Goal: Information Seeking & Learning: Check status

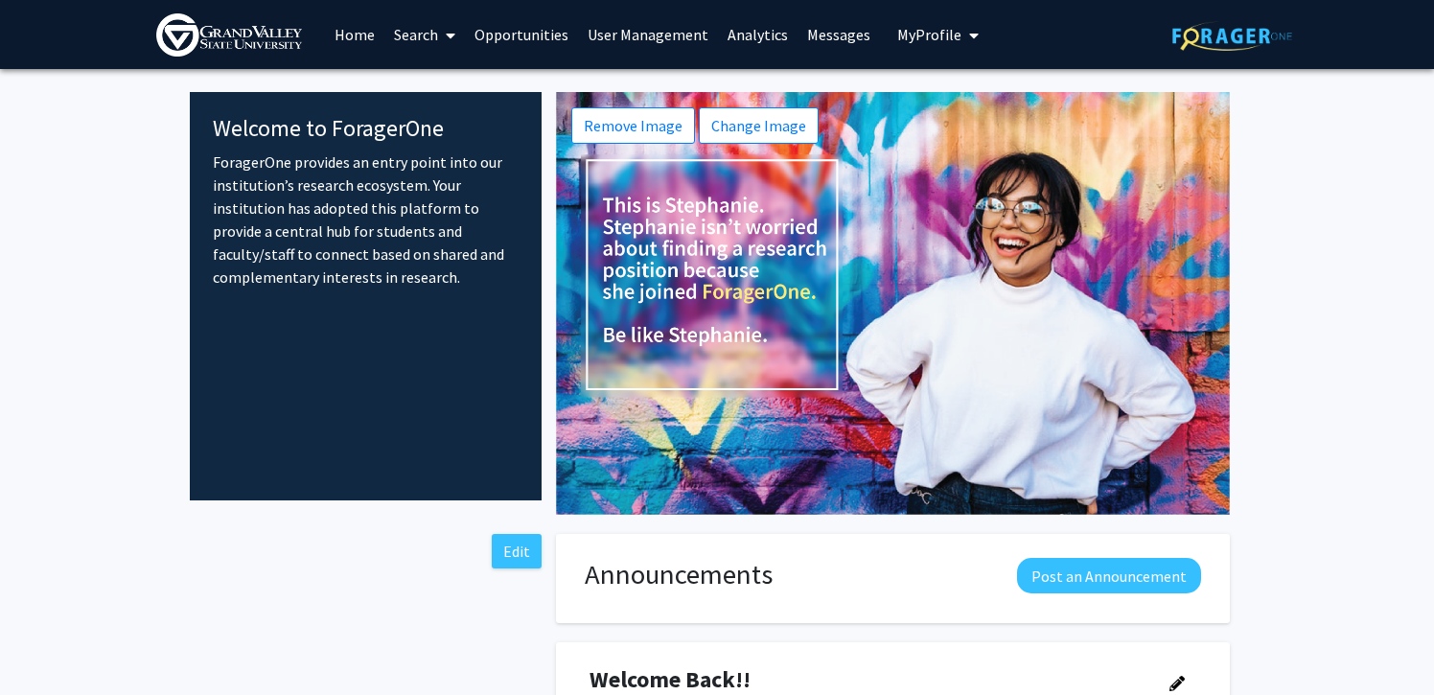
click at [748, 42] on link "Analytics" at bounding box center [758, 34] width 80 height 67
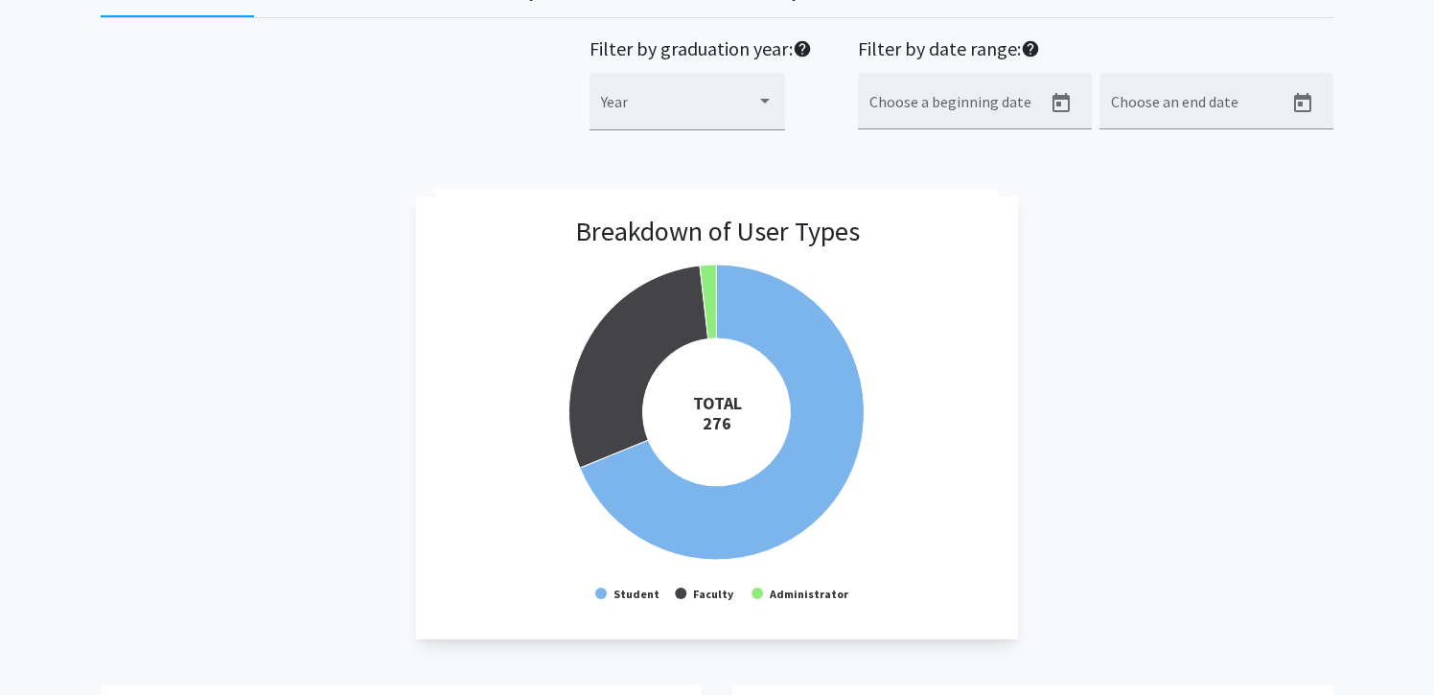
scroll to position [123, 0]
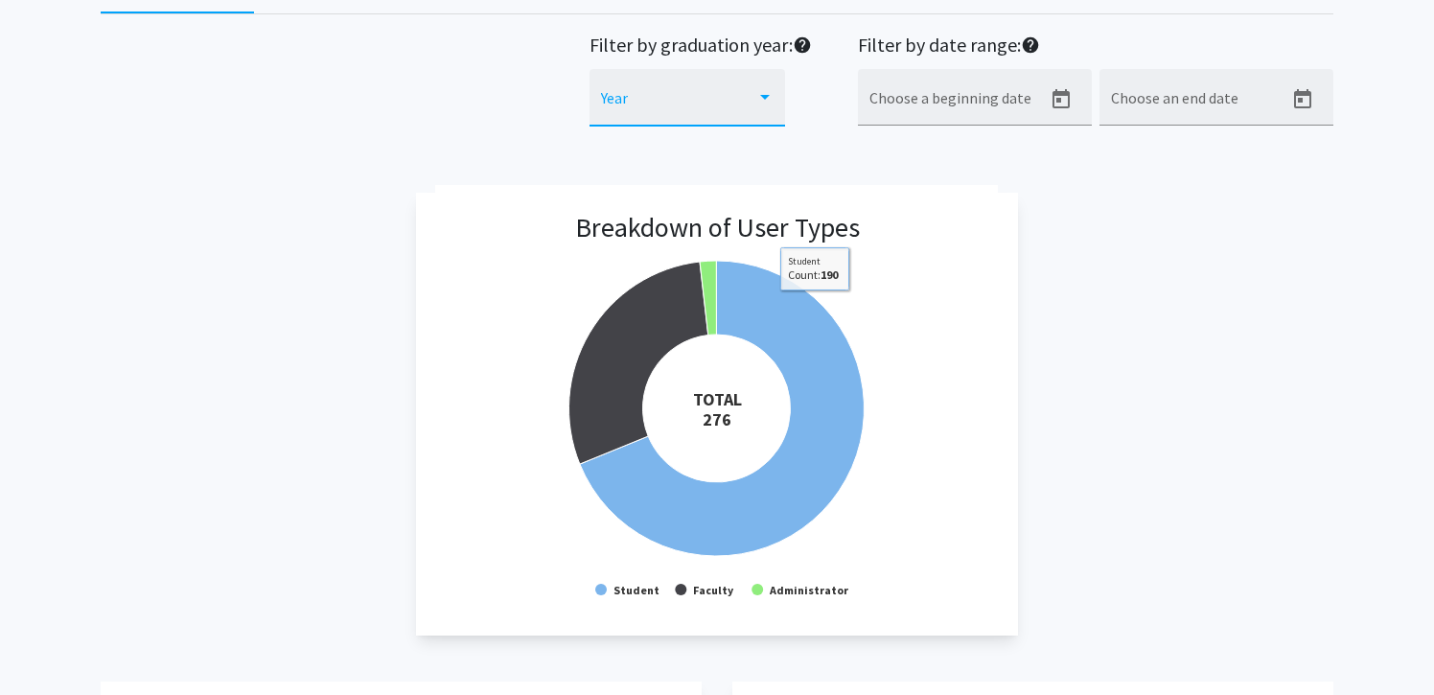
click at [718, 109] on span at bounding box center [678, 105] width 155 height 17
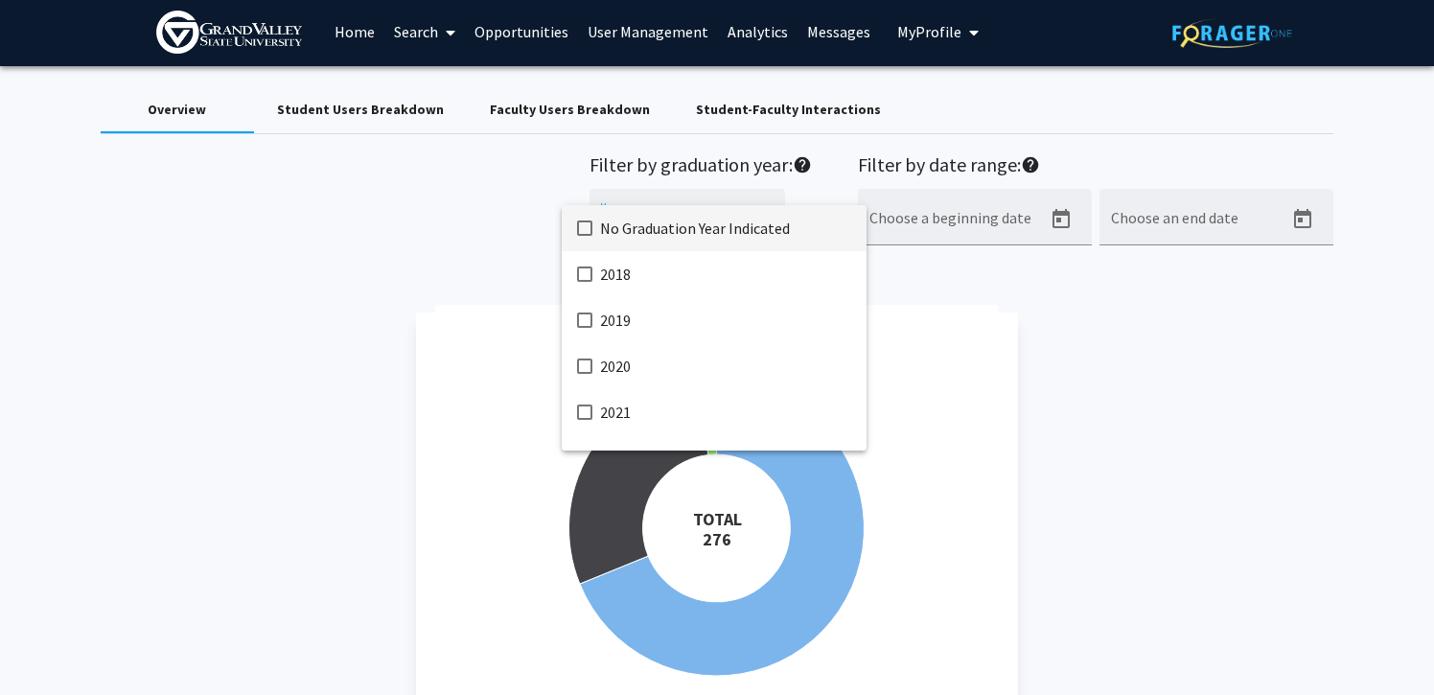
scroll to position [0, 0]
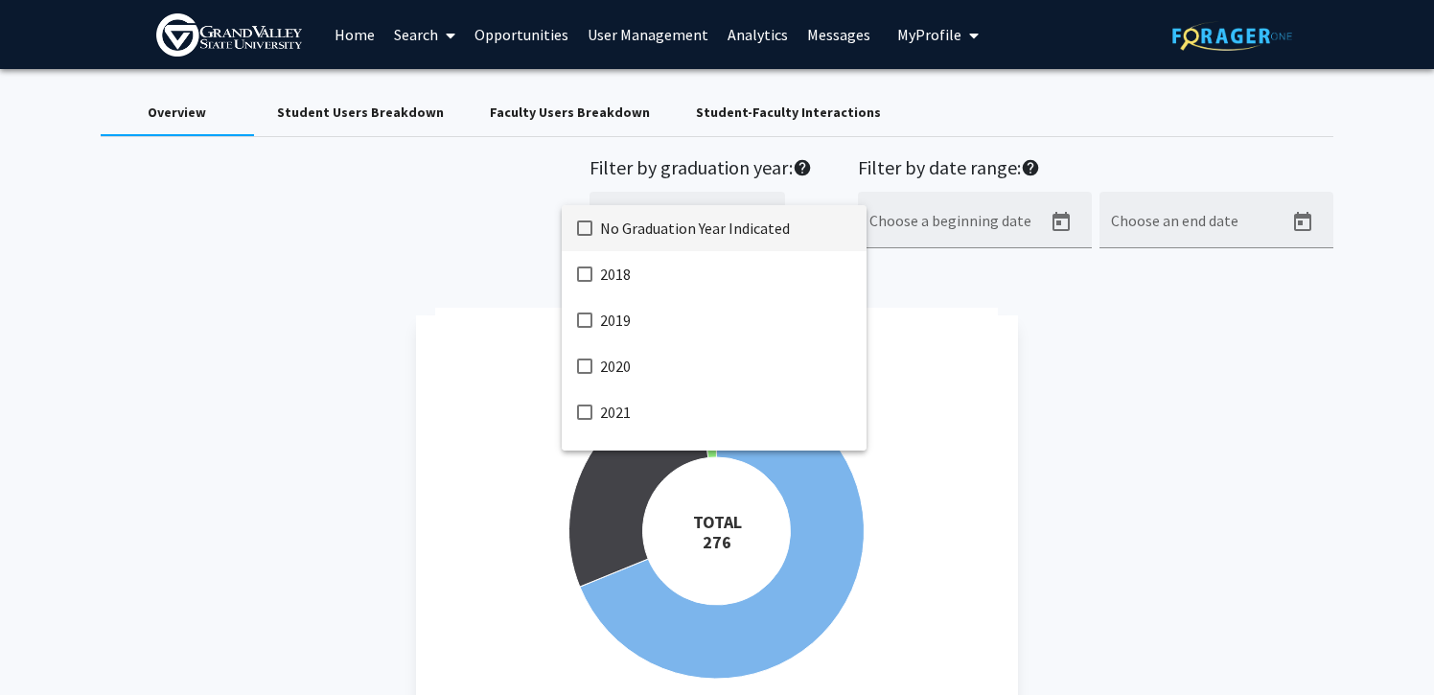
click at [1085, 312] on div at bounding box center [717, 347] width 1434 height 695
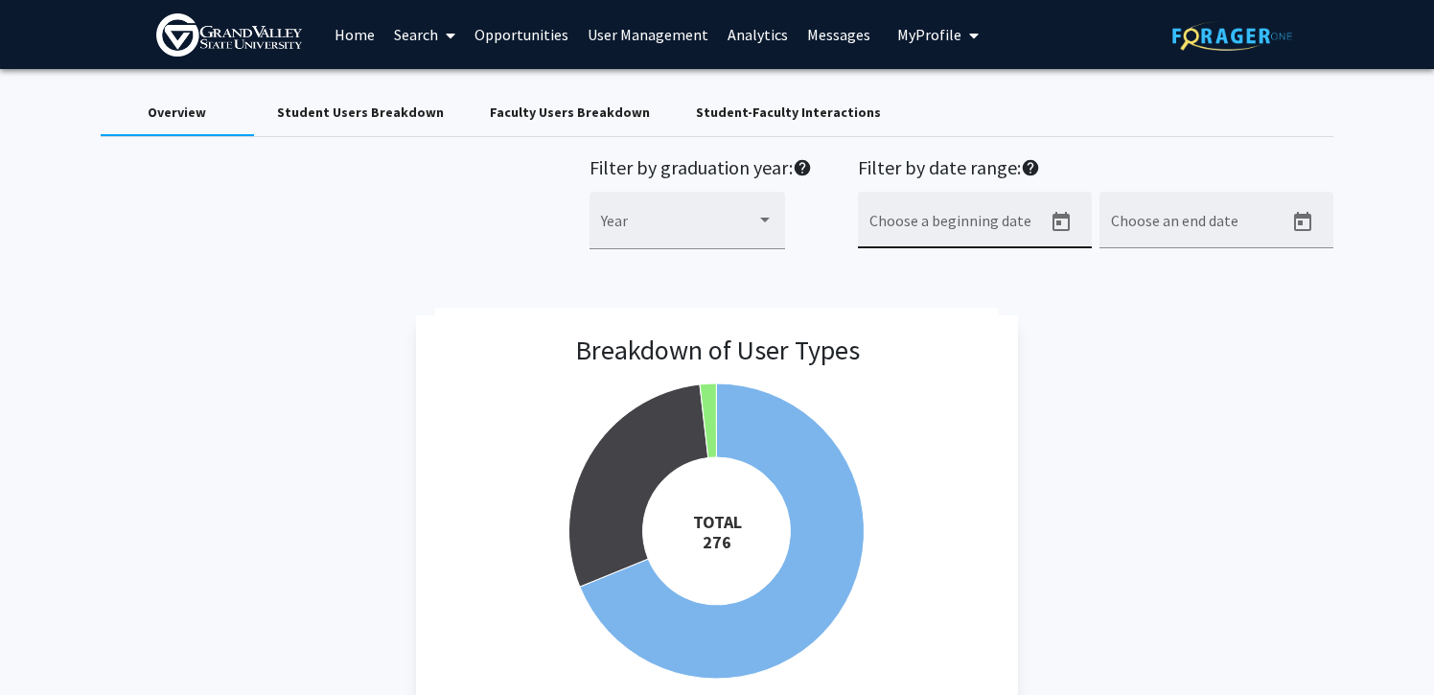
click at [926, 232] on input "Choose a beginning date" at bounding box center [956, 228] width 173 height 17
click at [1053, 230] on icon "Open calendar" at bounding box center [1061, 222] width 23 height 23
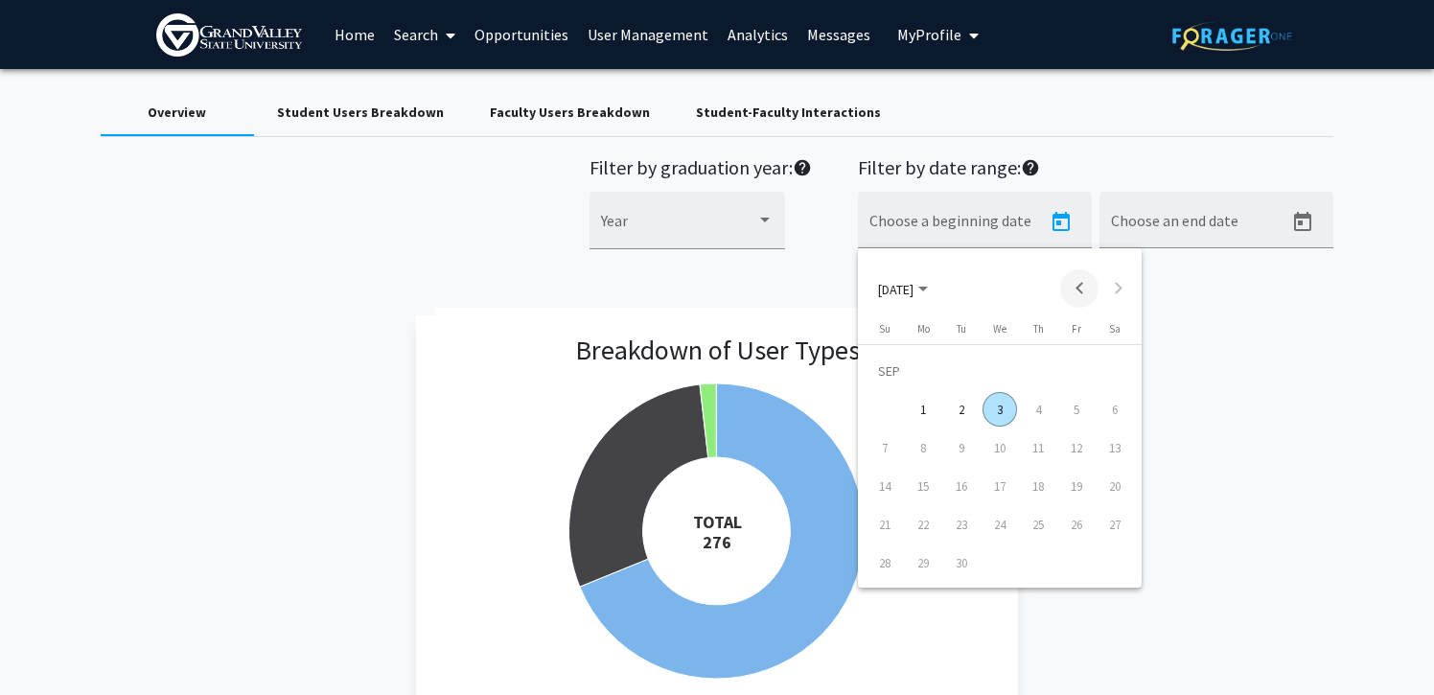
click at [1075, 290] on button "Previous month" at bounding box center [1079, 288] width 38 height 38
click at [932, 418] on div "4" at bounding box center [923, 409] width 35 height 35
type input "[DATE]"
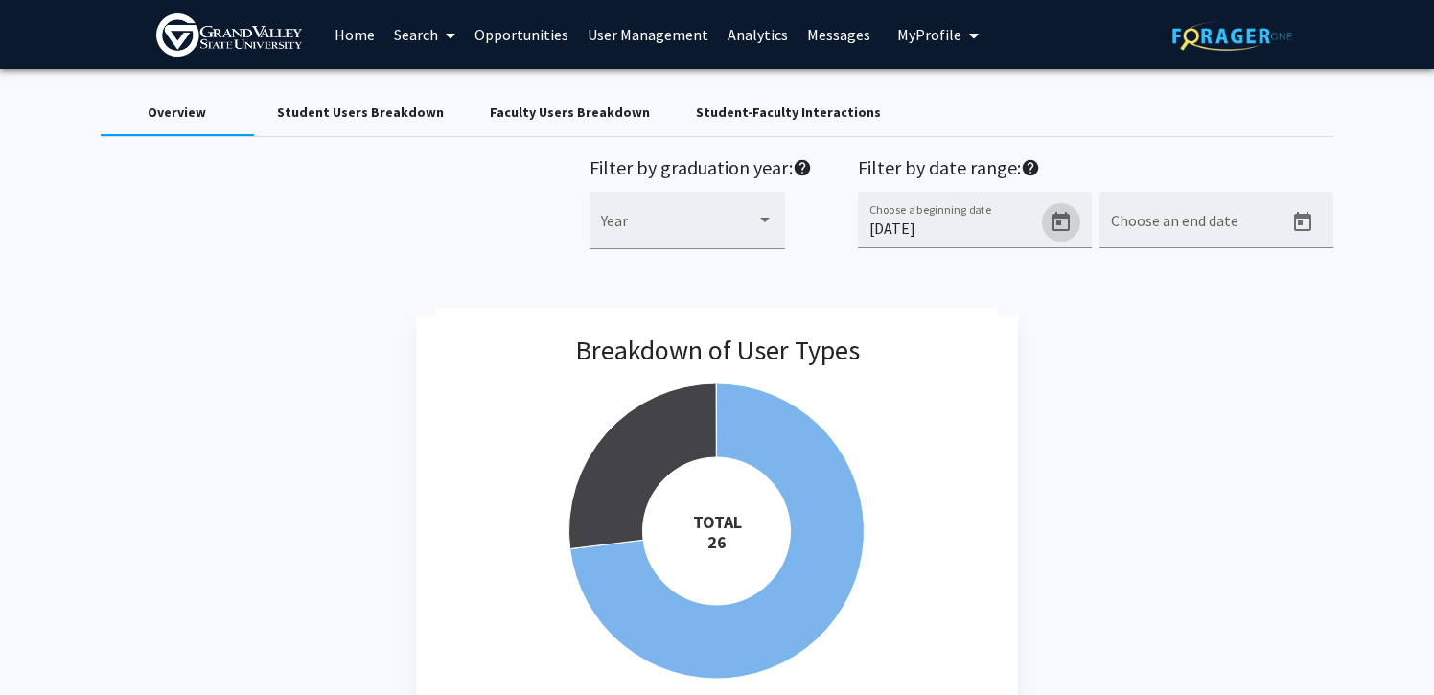
click at [398, 119] on div "Student Users Breakdown" at bounding box center [360, 113] width 167 height 20
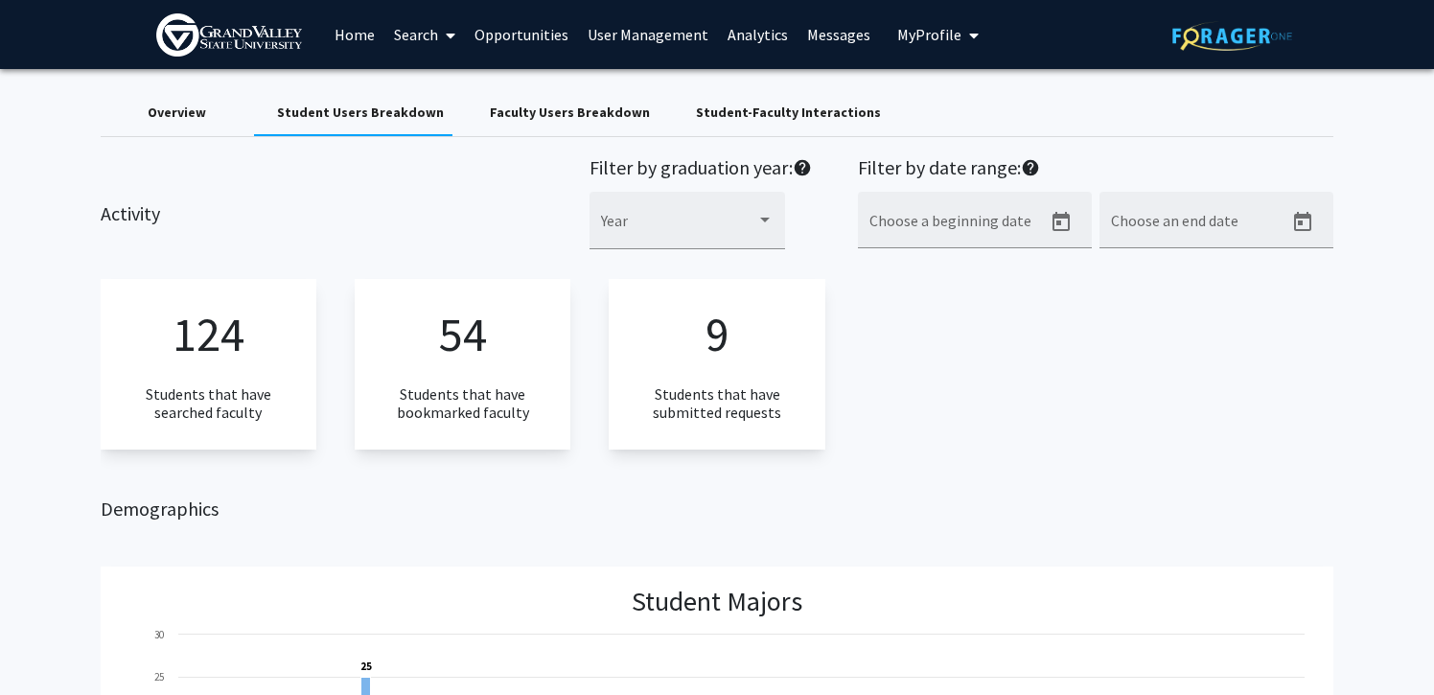
click at [716, 106] on div "Student-Faculty Interactions" at bounding box center [788, 113] width 185 height 20
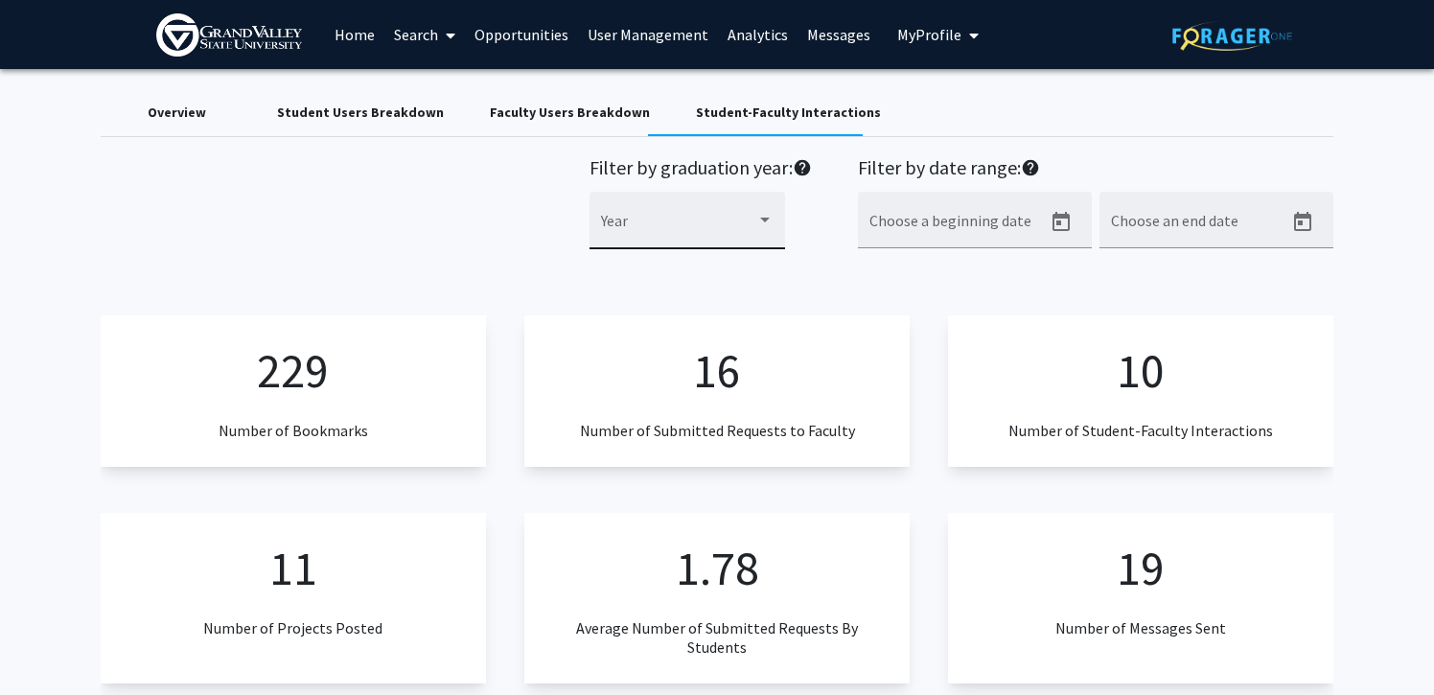
scroll to position [4, 0]
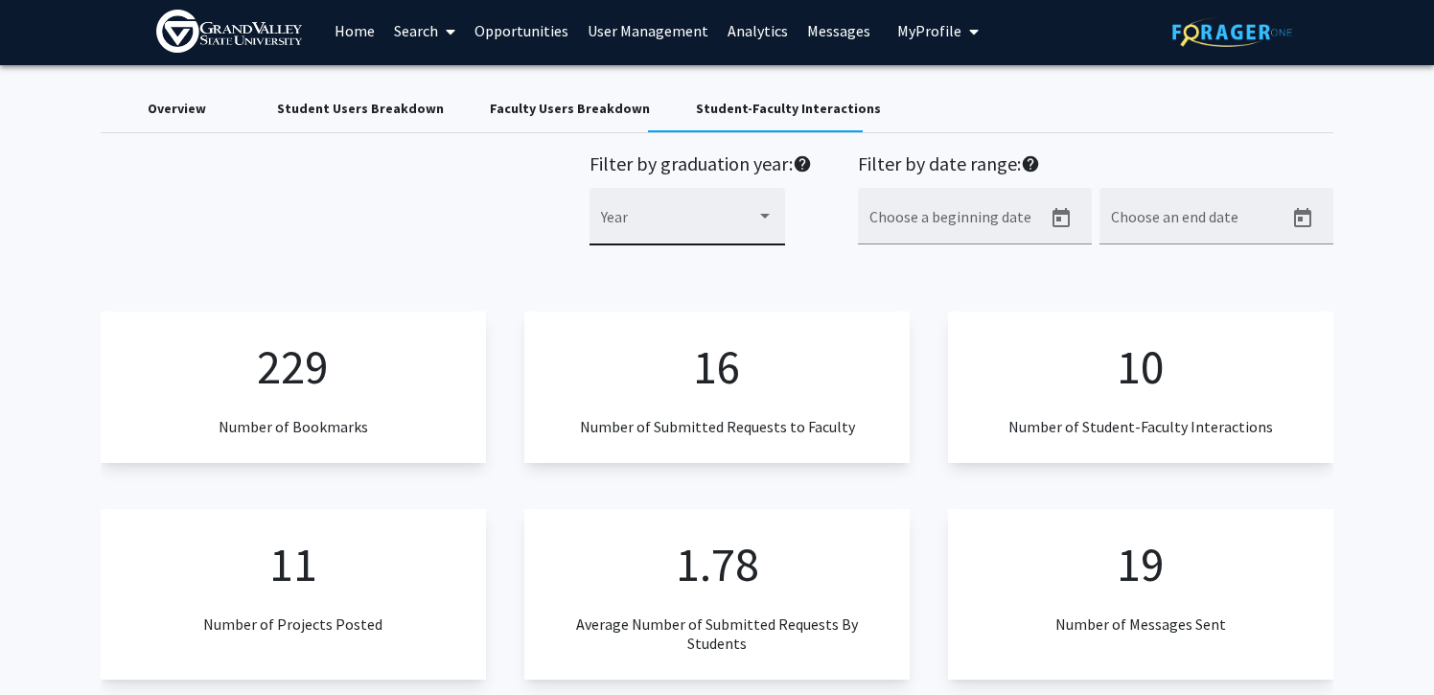
click at [625, 207] on div "Year" at bounding box center [687, 222] width 173 height 46
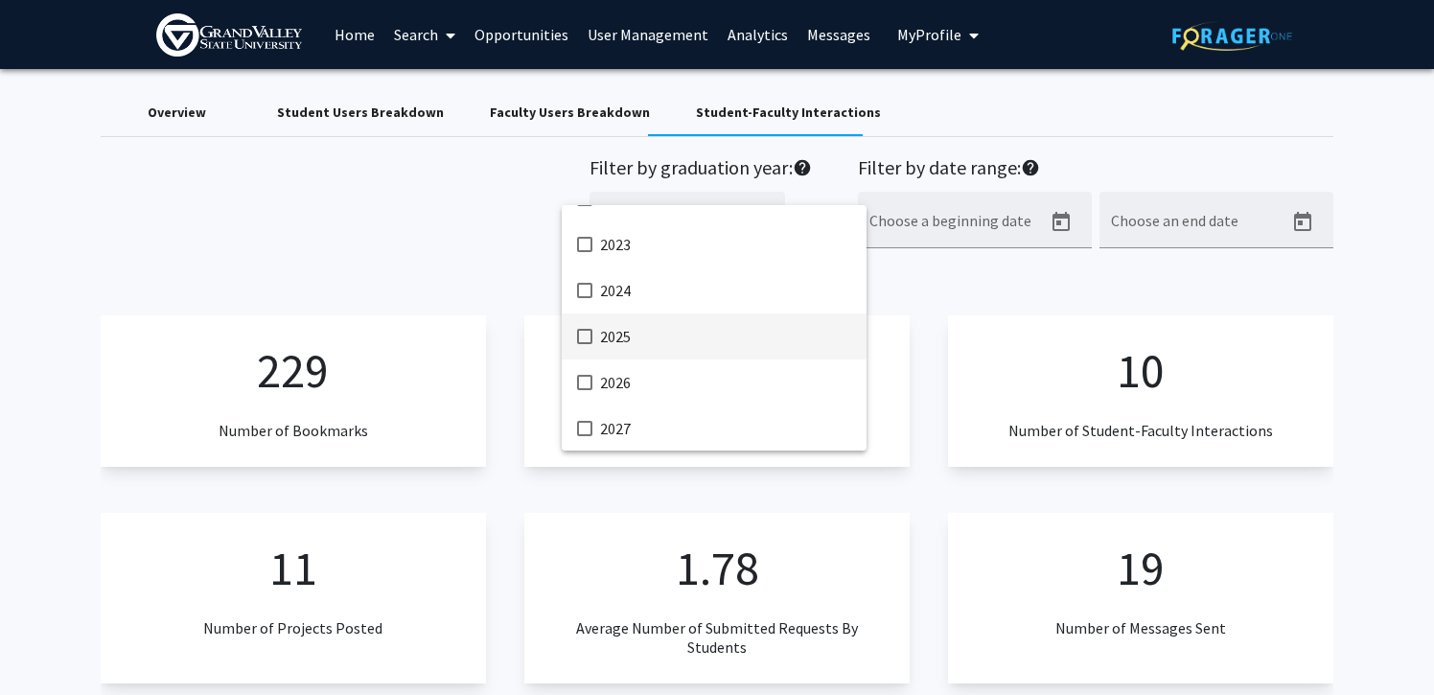
scroll to position [249, 0]
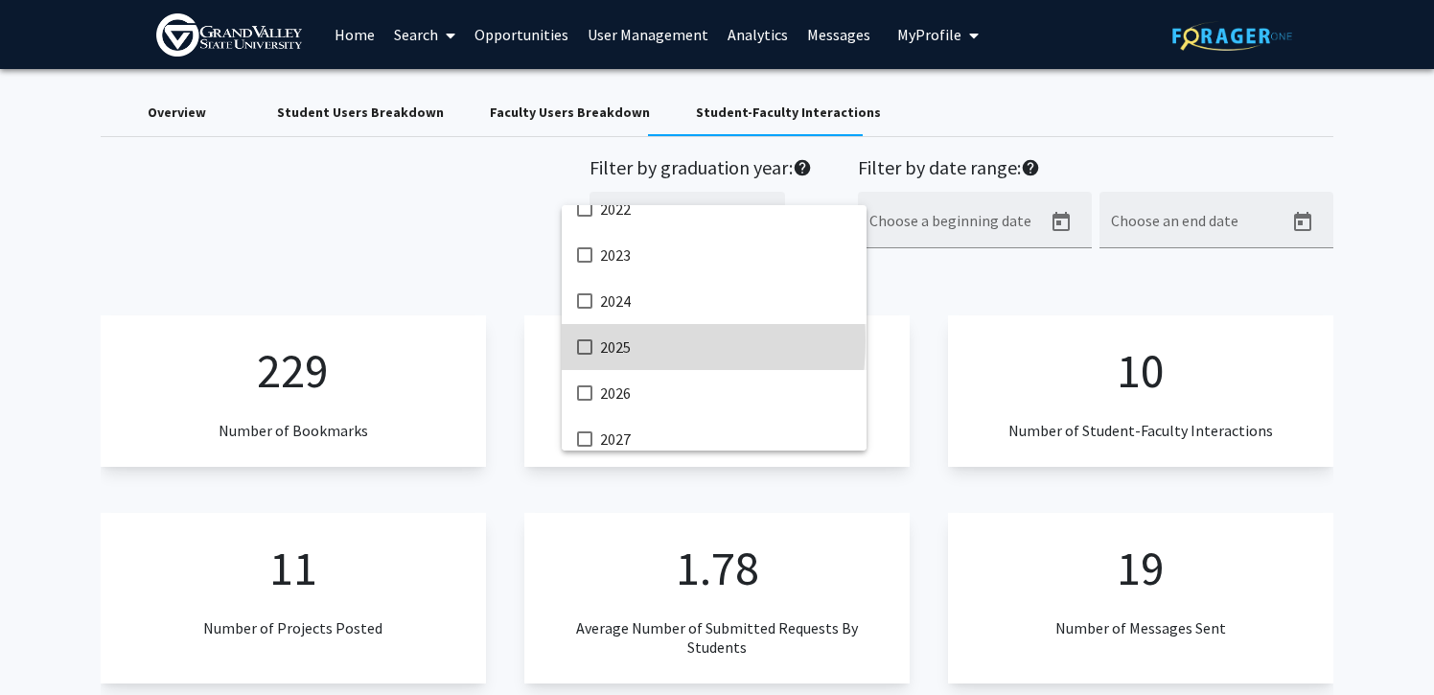
click at [584, 340] on mat-pseudo-checkbox at bounding box center [584, 346] width 15 height 15
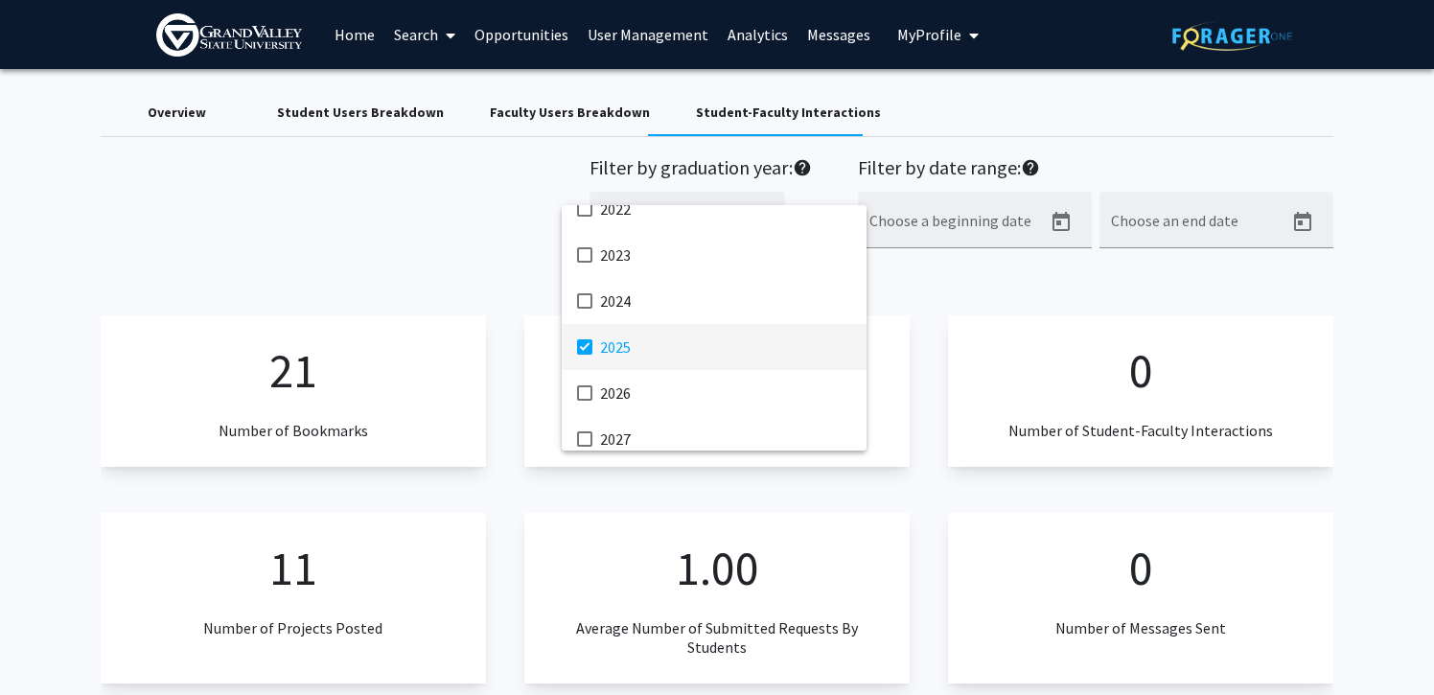
scroll to position [257, 0]
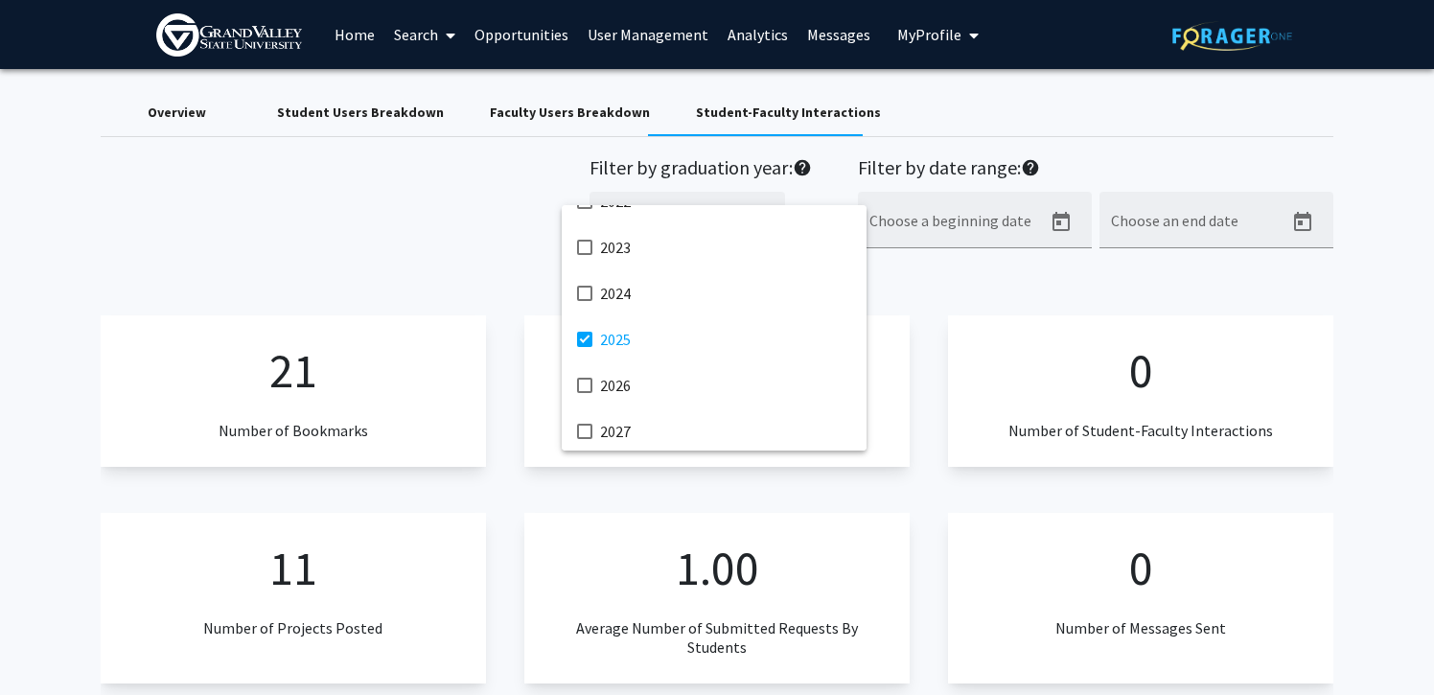
click at [521, 286] on div at bounding box center [717, 347] width 1434 height 695
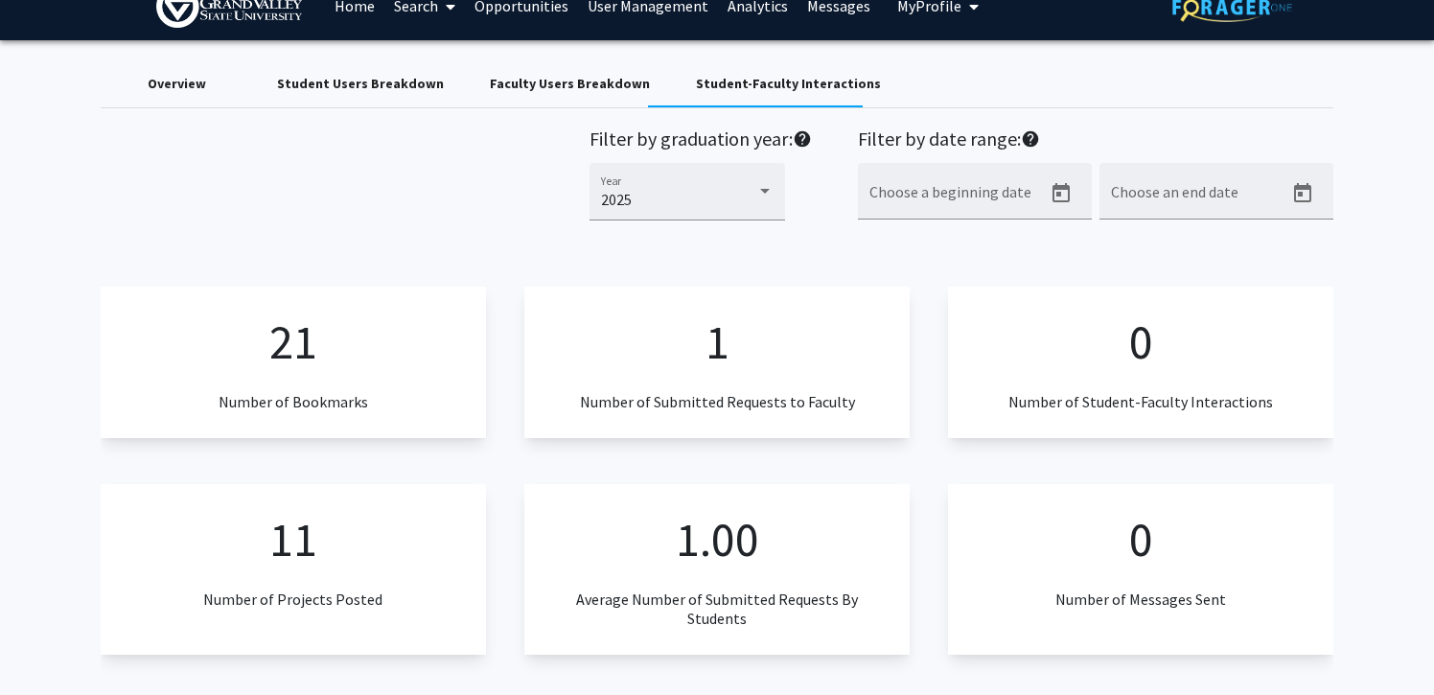
scroll to position [0, 0]
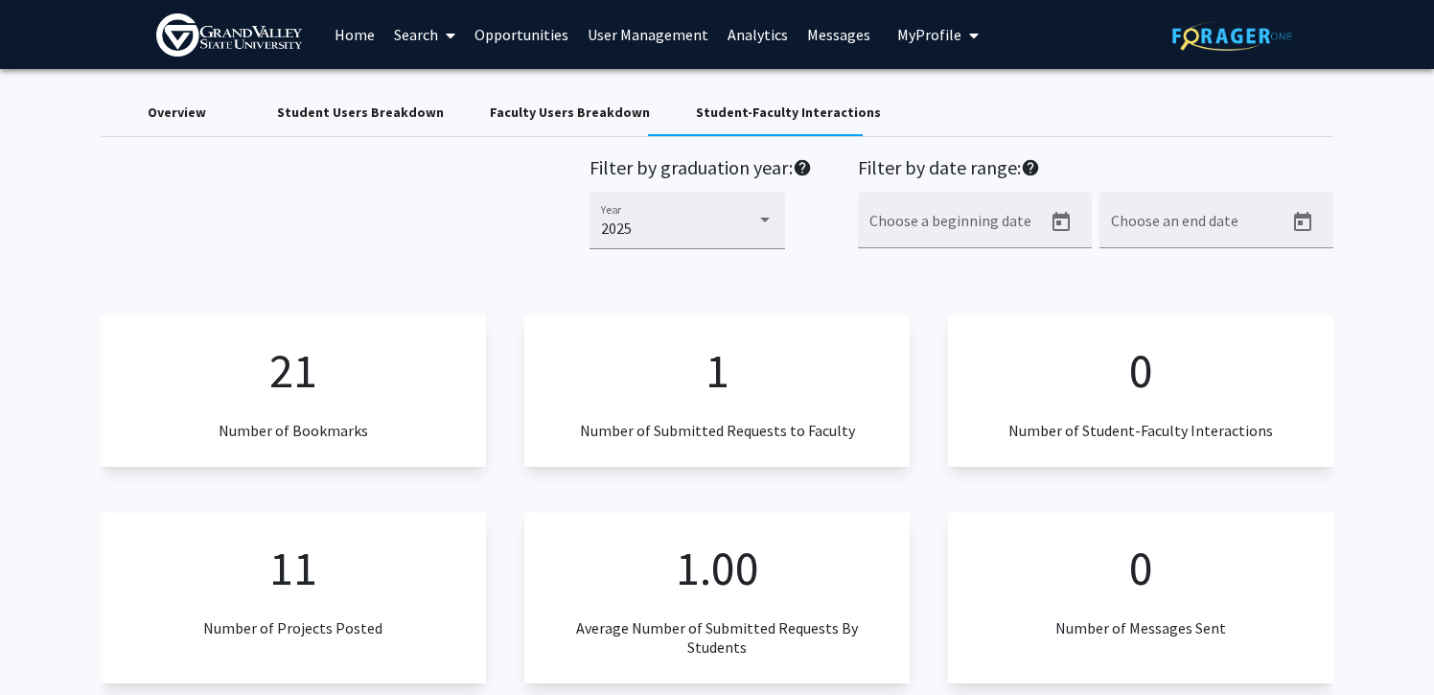
click at [697, 590] on p "1.00" at bounding box center [717, 568] width 83 height 72
click at [676, 233] on div "2025" at bounding box center [678, 228] width 155 height 17
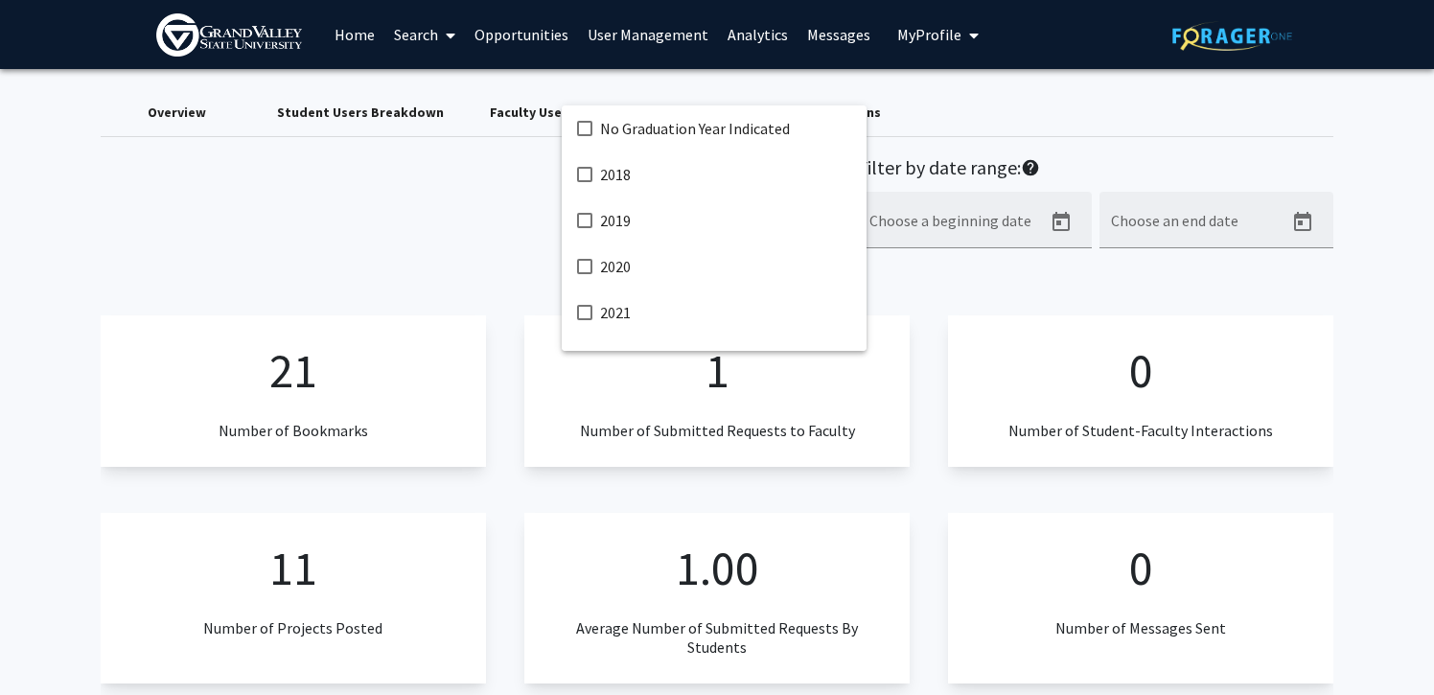
scroll to position [268, 0]
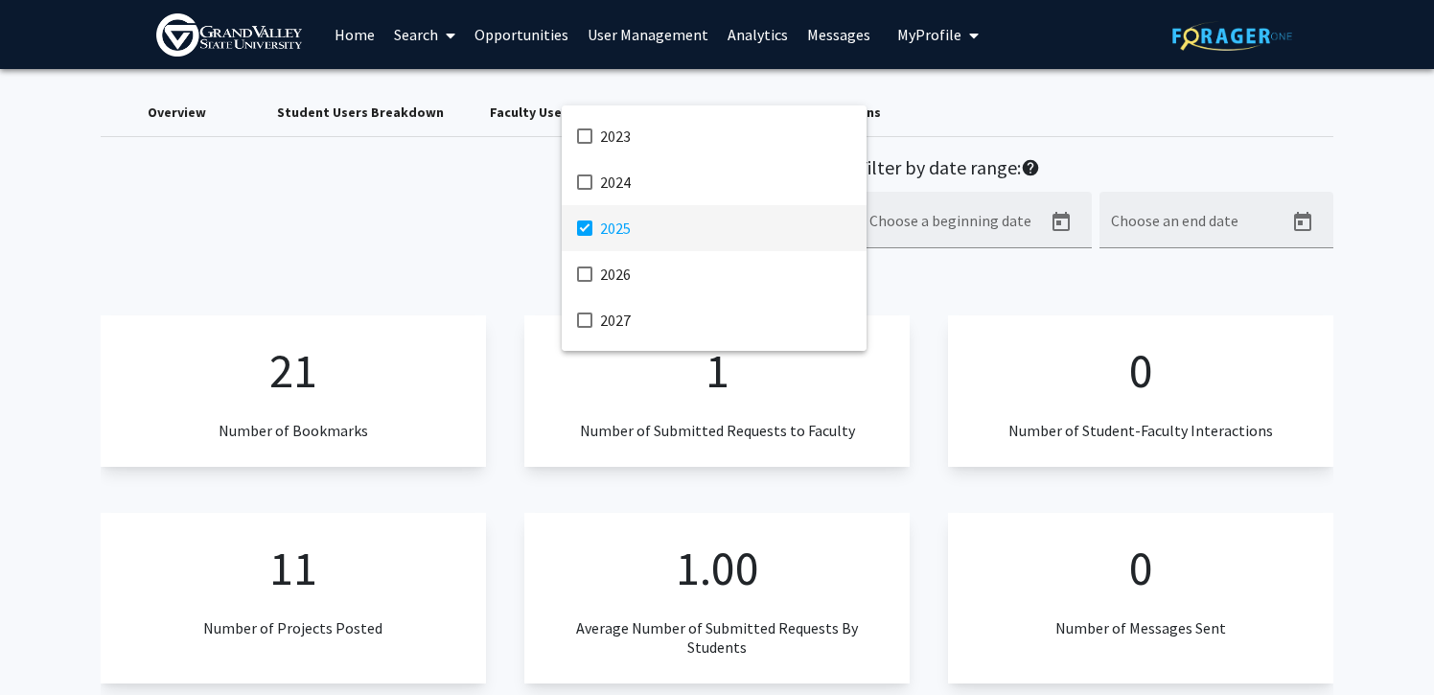
click at [1018, 197] on div at bounding box center [717, 347] width 1434 height 695
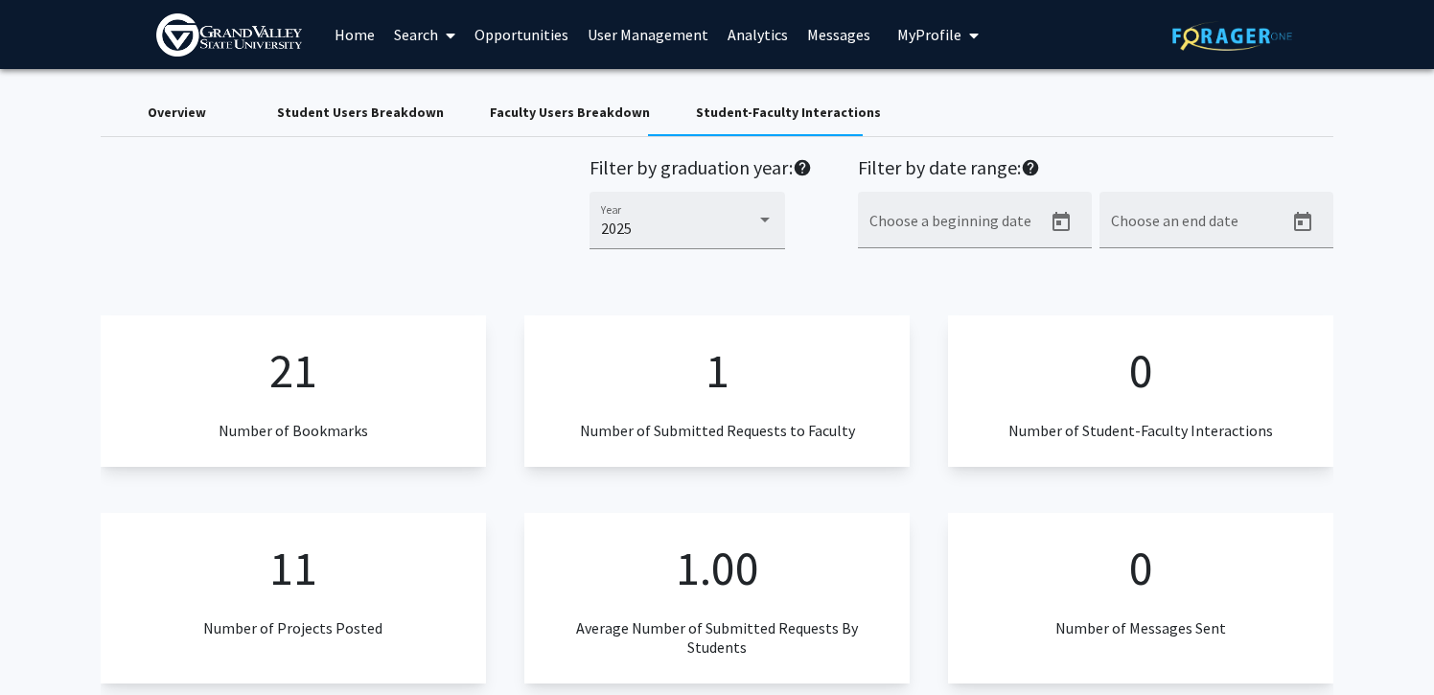
click at [375, 107] on div "Student Users Breakdown" at bounding box center [360, 113] width 167 height 20
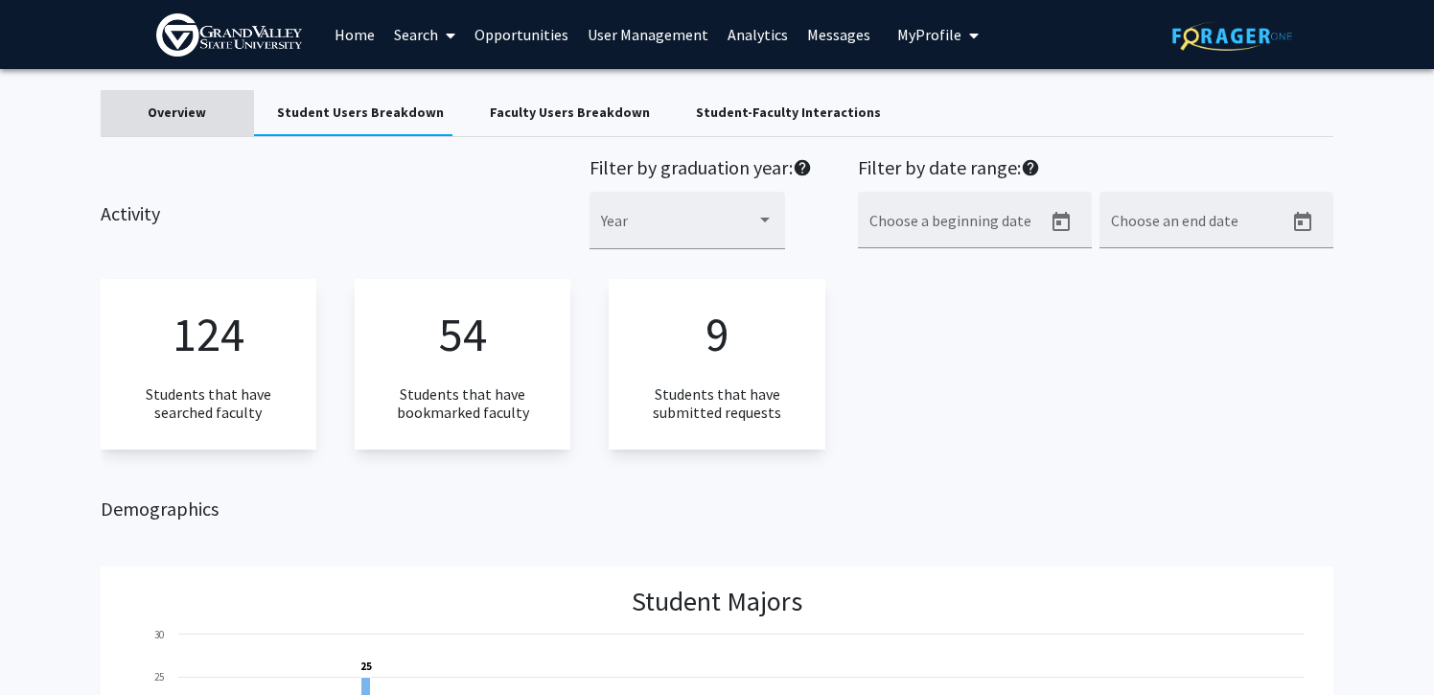
click at [168, 106] on div "Overview" at bounding box center [177, 113] width 58 height 20
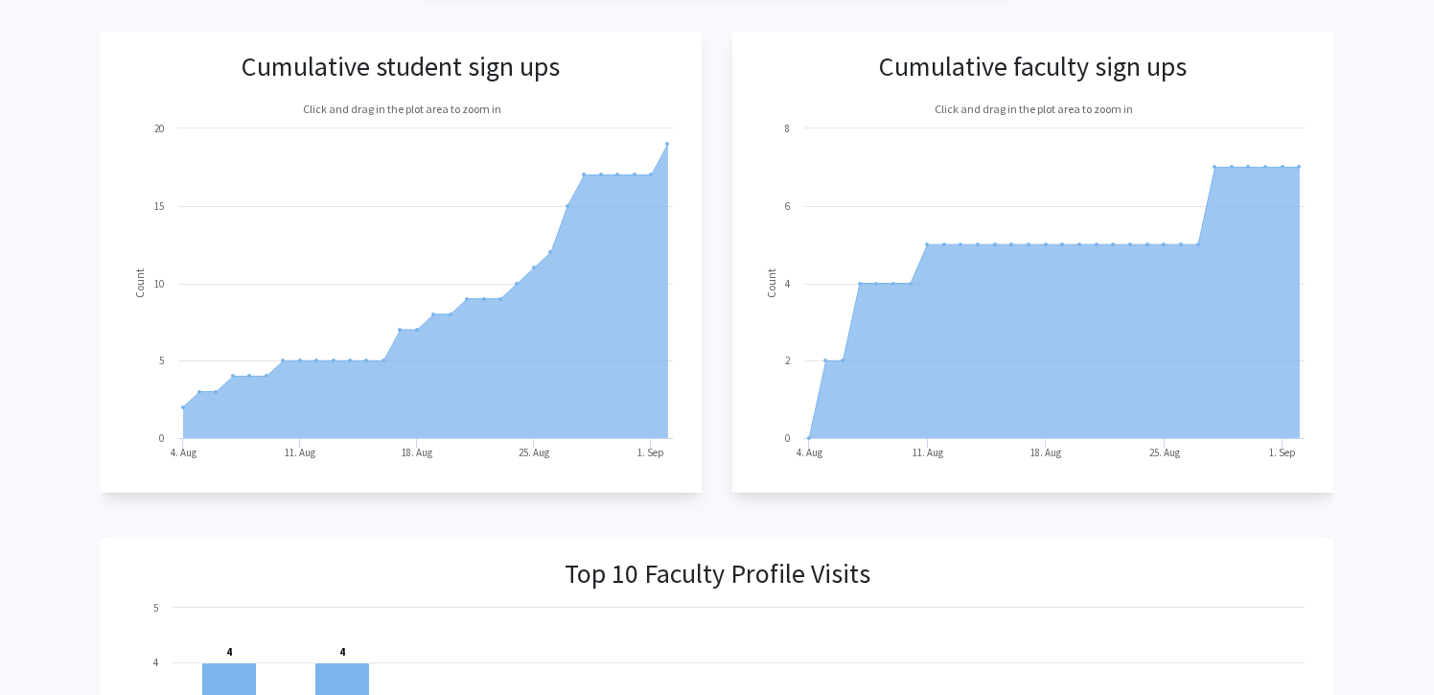
scroll to position [786, 0]
